Goal: Information Seeking & Learning: Compare options

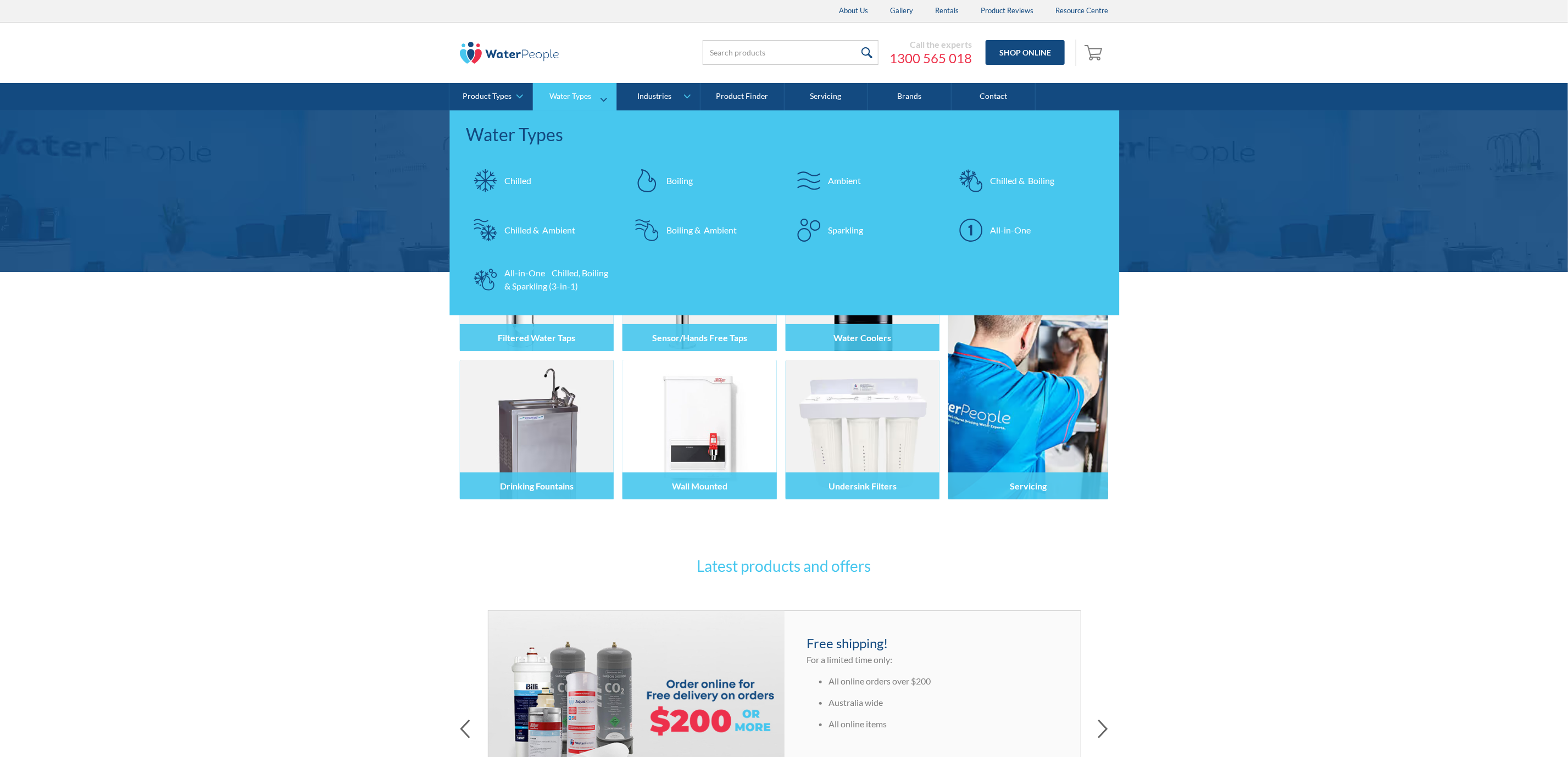
click at [1040, 185] on div "Chilled & Boiling" at bounding box center [1022, 181] width 64 height 13
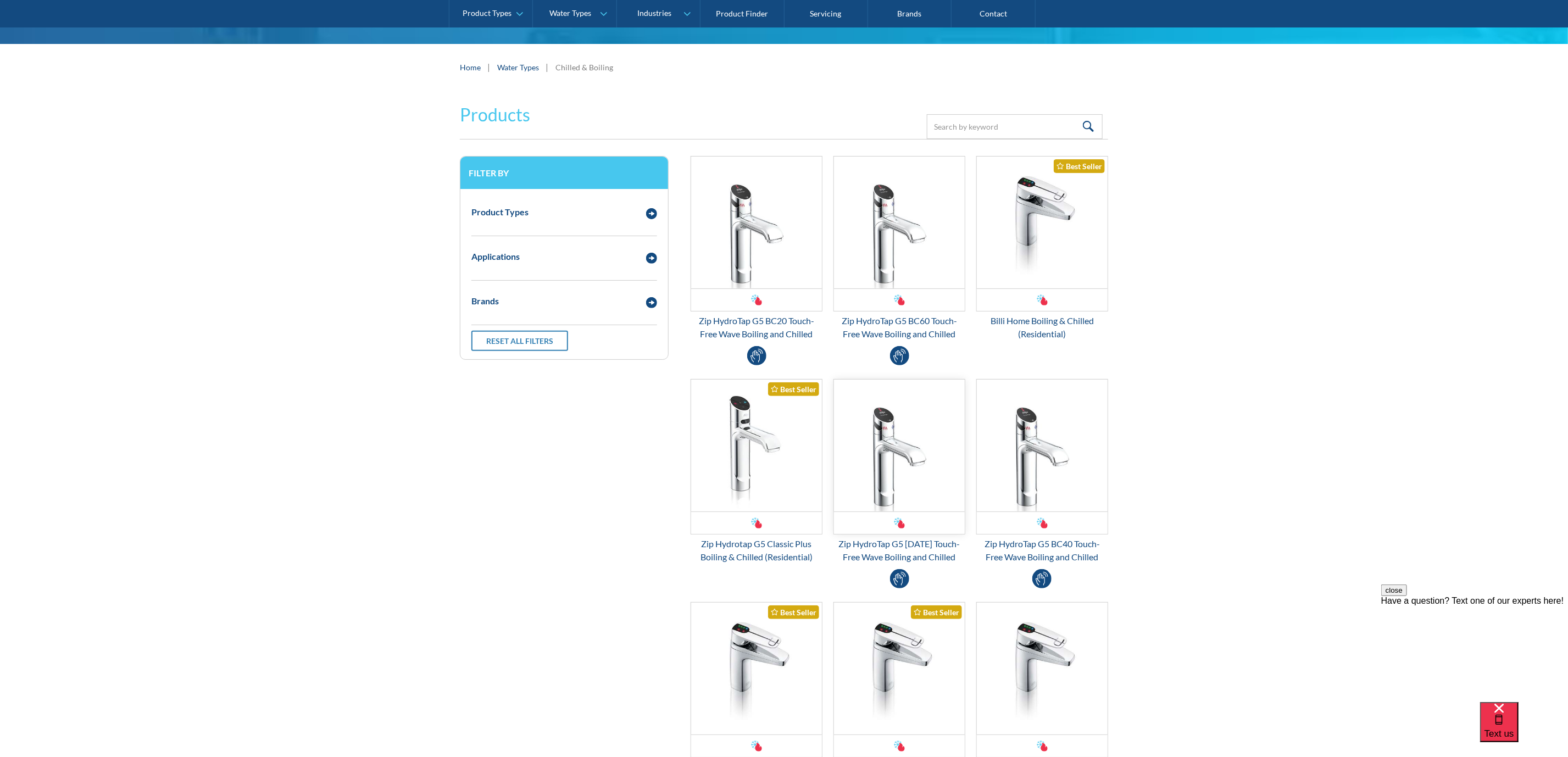
click at [879, 475] on img "Email Form 3" at bounding box center [899, 446] width 131 height 132
click at [734, 442] on img "Email Form 3" at bounding box center [756, 446] width 131 height 132
click at [1016, 239] on img "Email Form 3" at bounding box center [1042, 222] width 131 height 132
